Goal: Task Accomplishment & Management: Manage account settings

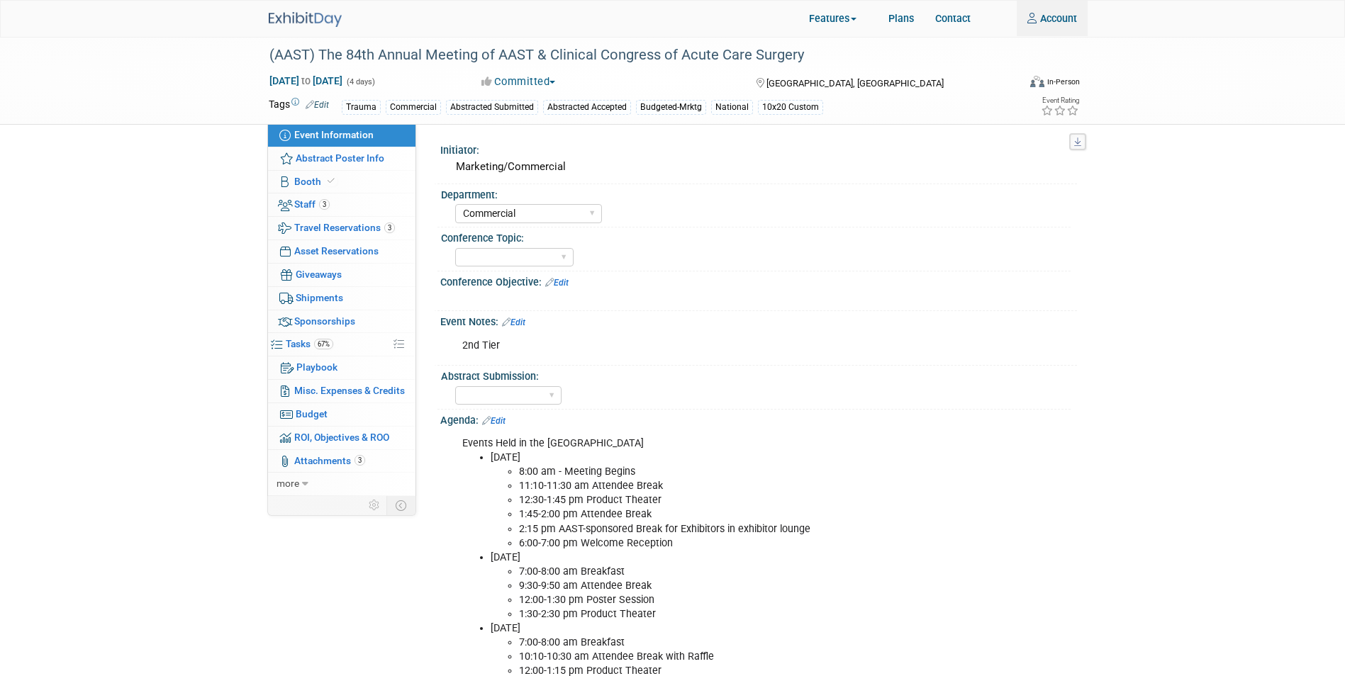
select select "Commercial"
select select "Northeast"
type input "cashions@porettaorr.com"
click at [303, 16] on img at bounding box center [305, 19] width 73 height 15
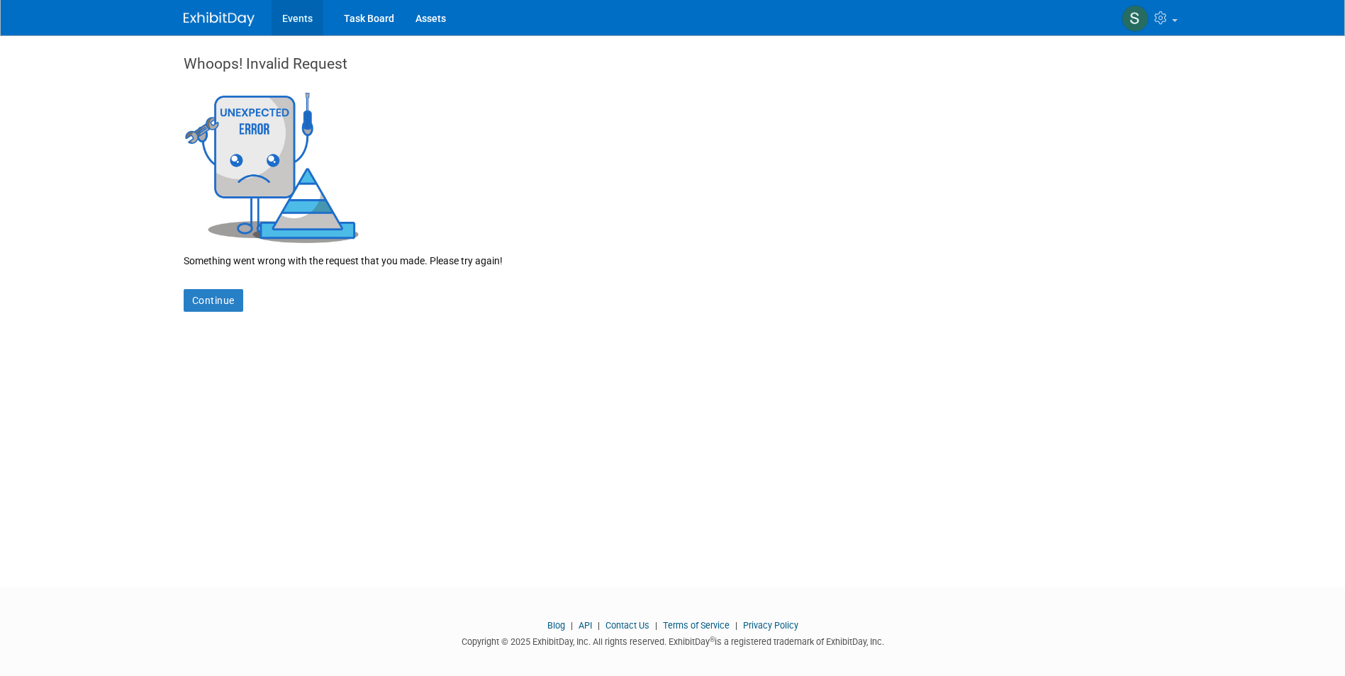
click at [303, 16] on link "Events" at bounding box center [298, 17] width 52 height 35
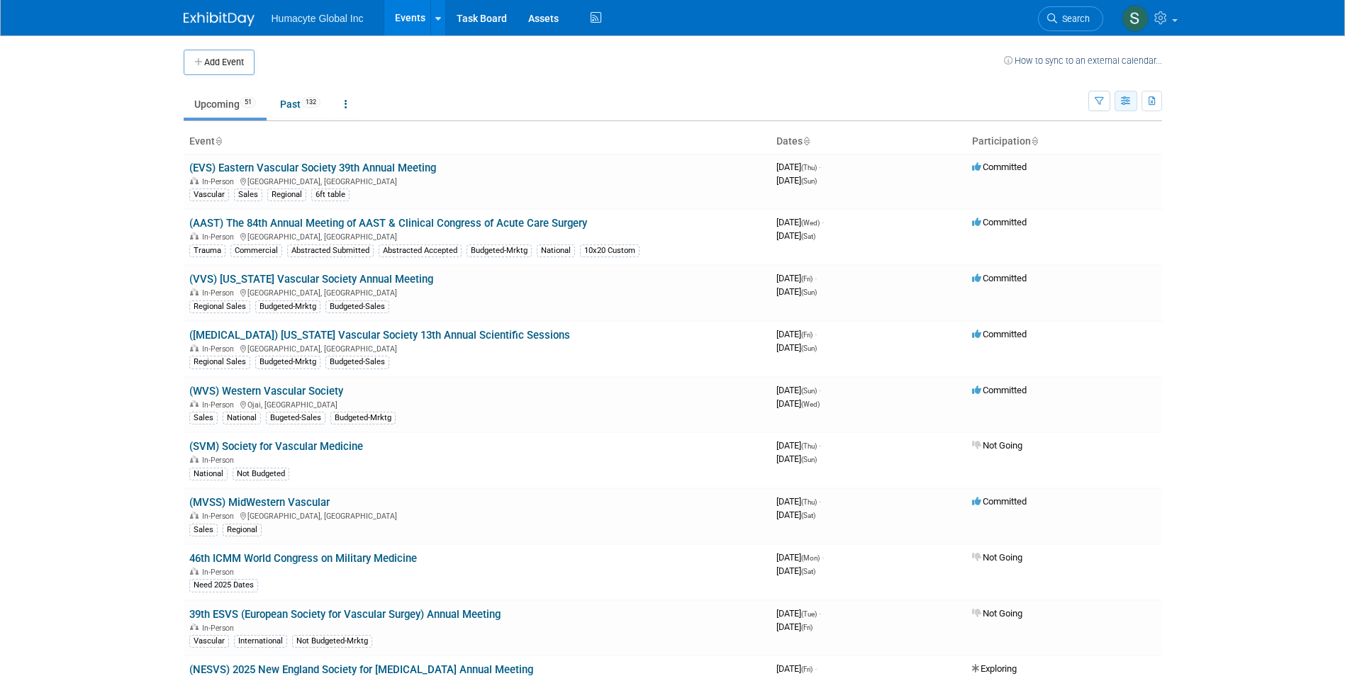
click at [1122, 100] on icon "button" at bounding box center [1126, 101] width 11 height 9
click at [1101, 101] on icon "button" at bounding box center [1099, 101] width 9 height 9
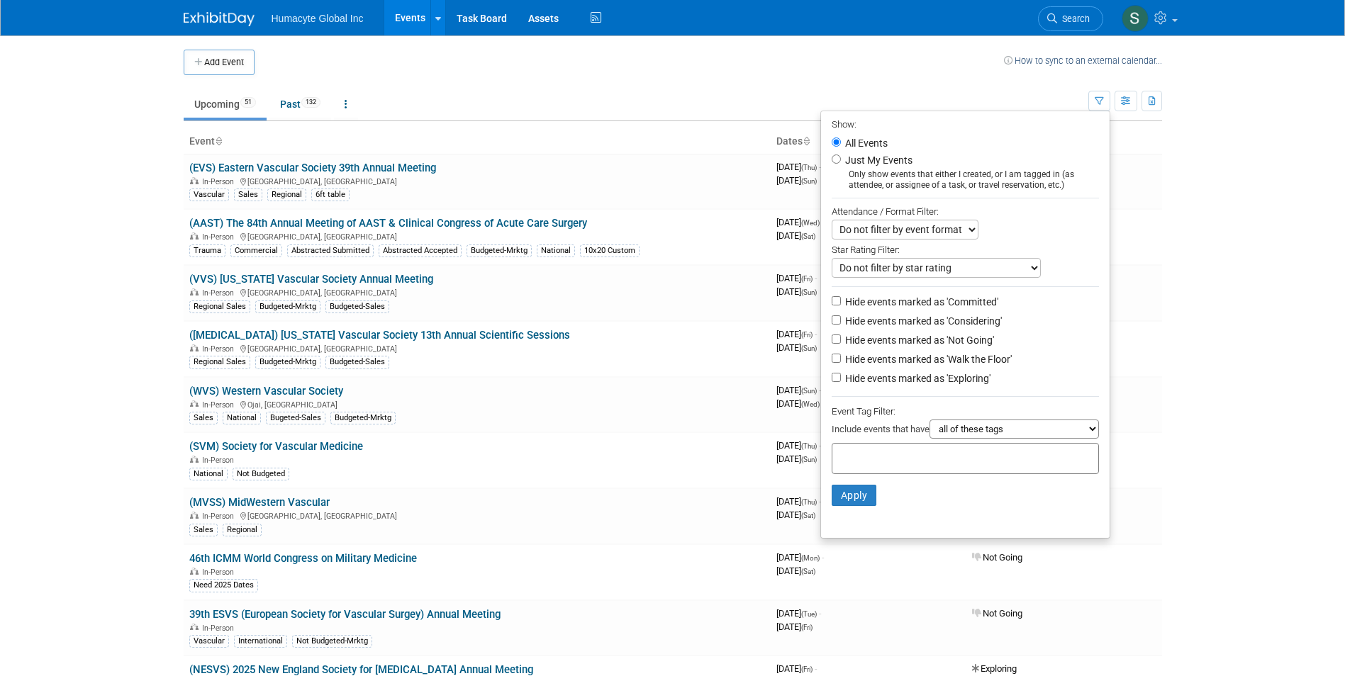
click at [861, 319] on label "Hide events marked as 'Considering'" at bounding box center [922, 321] width 160 height 14
click at [841, 319] on input "Hide events marked as 'Considering'" at bounding box center [836, 320] width 9 height 9
checkbox input "true"
click at [832, 343] on input "Hide events marked as 'Not Going'" at bounding box center [836, 339] width 9 height 9
checkbox input "true"
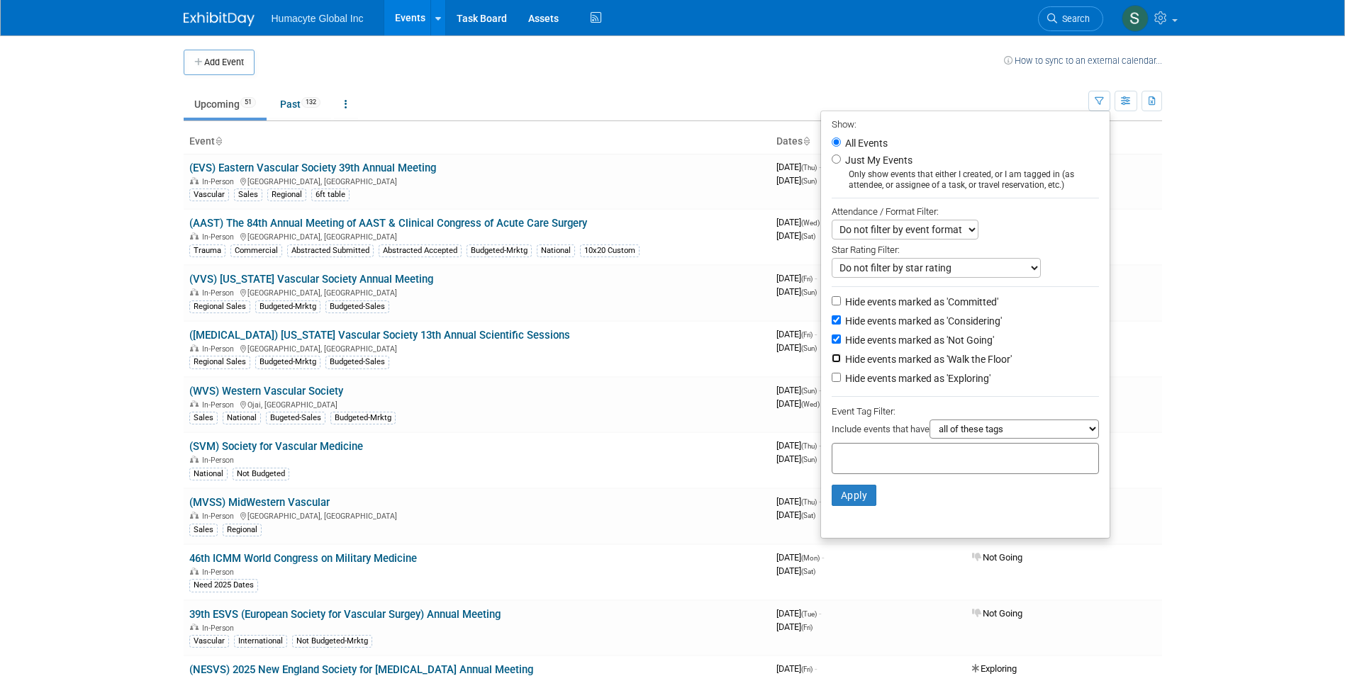
click at [832, 363] on input "Hide events marked as 'Walk the Floor'" at bounding box center [836, 358] width 9 height 9
checkbox input "true"
click at [832, 382] on input "Hide events marked as 'Exploring'" at bounding box center [836, 377] width 9 height 9
checkbox input "true"
click at [855, 497] on button "Apply" at bounding box center [854, 495] width 45 height 21
